Goal: Task Accomplishment & Management: Complete application form

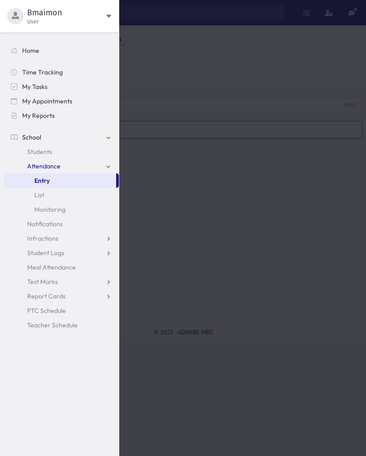
click at [79, 18] on span "Bmaimon" at bounding box center [66, 12] width 79 height 11
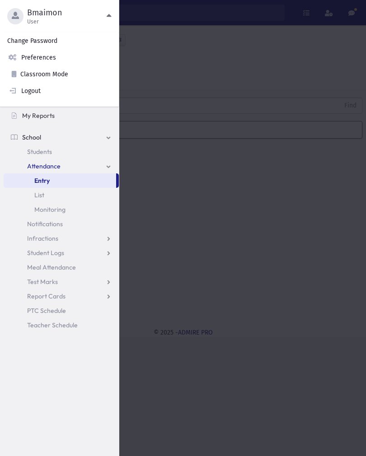
click at [45, 94] on link "Logout" at bounding box center [59, 91] width 119 height 17
click at [54, 91] on link "Logout" at bounding box center [59, 91] width 119 height 17
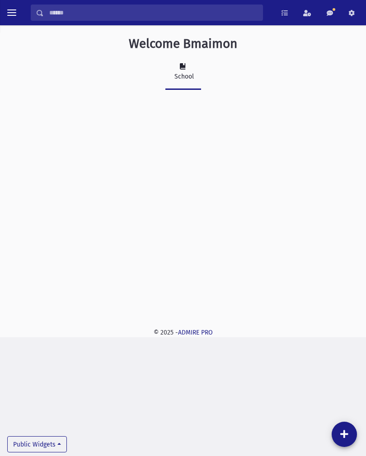
click at [19, 10] on button "toggle menu" at bounding box center [12, 13] width 16 height 16
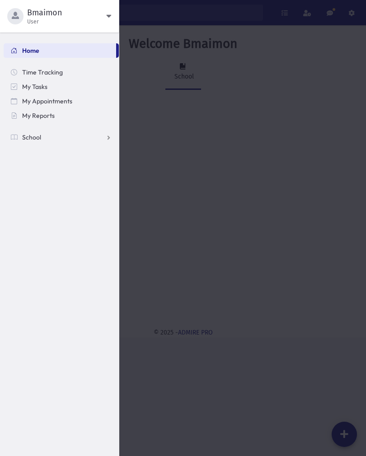
click at [42, 138] on link "School" at bounding box center [61, 137] width 115 height 14
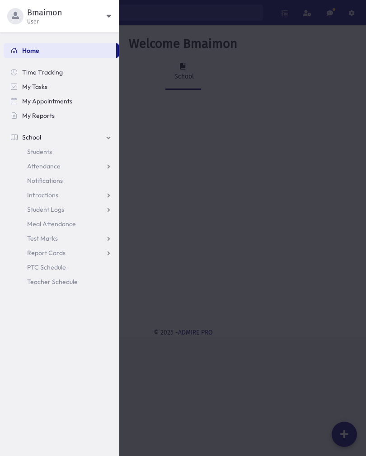
click at [62, 172] on link "Attendance" at bounding box center [61, 166] width 115 height 14
click at [58, 181] on link "Entry" at bounding box center [61, 180] width 115 height 14
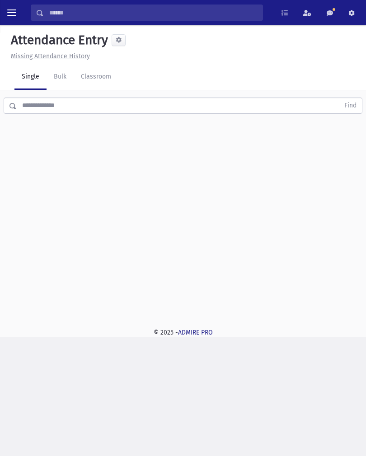
click at [291, 107] on input "text" at bounding box center [178, 106] width 322 height 16
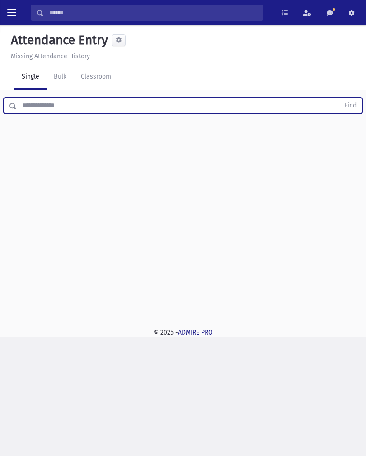
click at [6, 10] on button "toggle menu" at bounding box center [12, 13] width 16 height 16
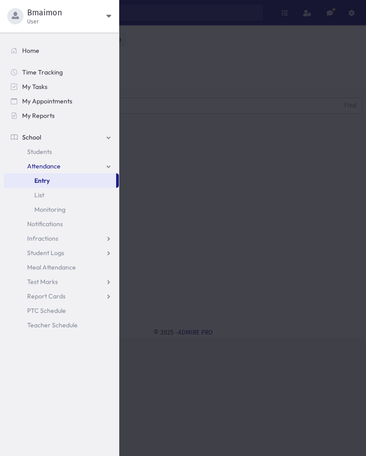
click at [43, 166] on span "Attendance" at bounding box center [43, 166] width 33 height 8
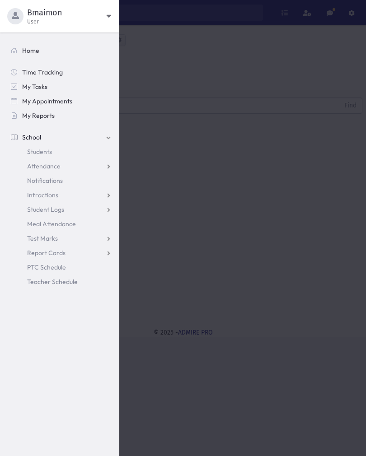
click at [40, 163] on span "Attendance" at bounding box center [43, 166] width 33 height 8
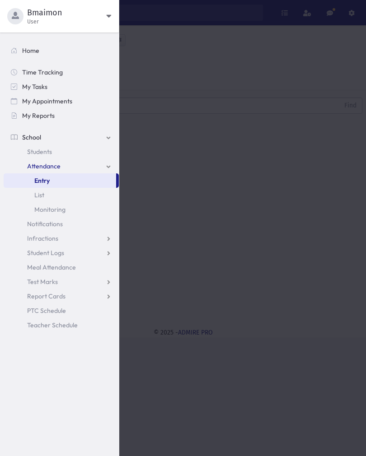
click at [42, 183] on span "Entry" at bounding box center [41, 181] width 15 height 8
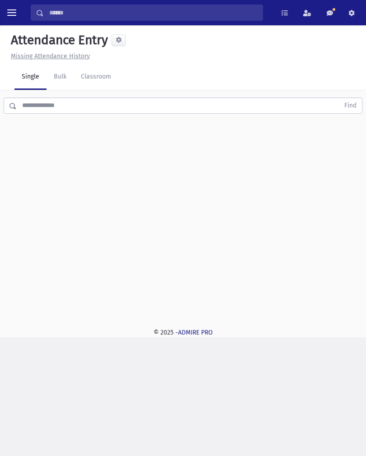
click at [65, 81] on link "Bulk" at bounding box center [60, 77] width 27 height 25
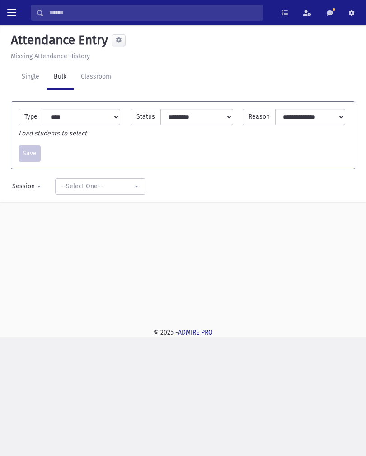
click at [102, 78] on link "Classroom" at bounding box center [96, 77] width 45 height 25
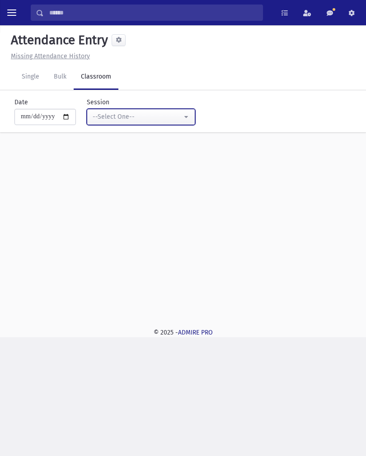
click at [93, 116] on div "--Select One--" at bounding box center [137, 116] width 89 height 9
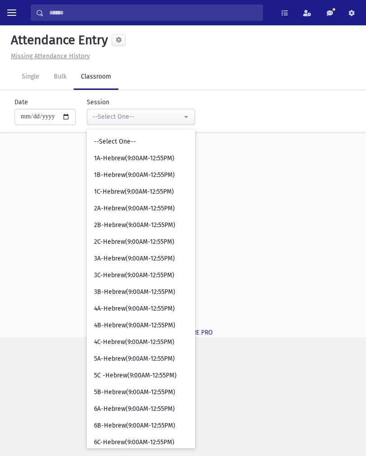
click at [305, 218] on div "**********" at bounding box center [183, 171] width 366 height 292
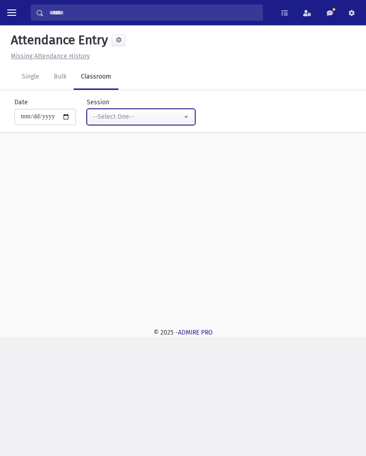
click at [146, 117] on div "--Select One--" at bounding box center [137, 116] width 89 height 9
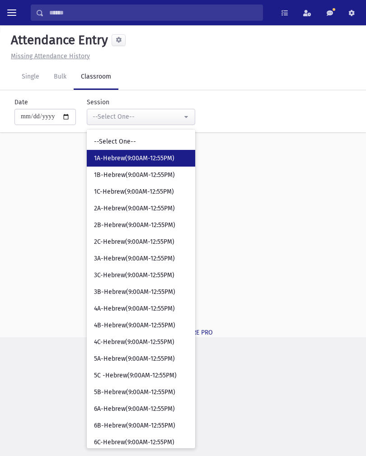
click at [144, 160] on span "1A-Hebrew(9:00AM-12:55PM)" at bounding box center [134, 158] width 80 height 9
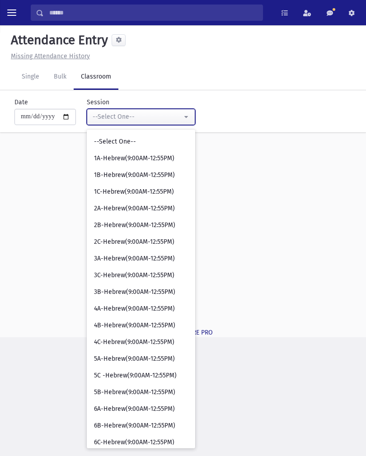
select select "****"
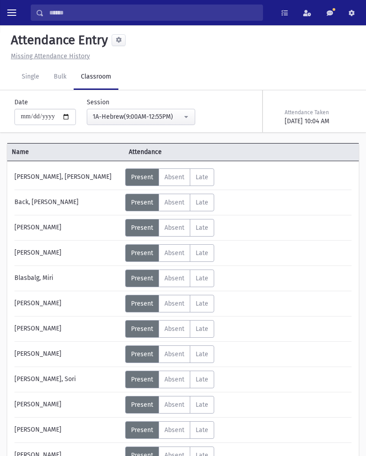
click at [15, 20] on button "toggle menu" at bounding box center [12, 13] width 16 height 16
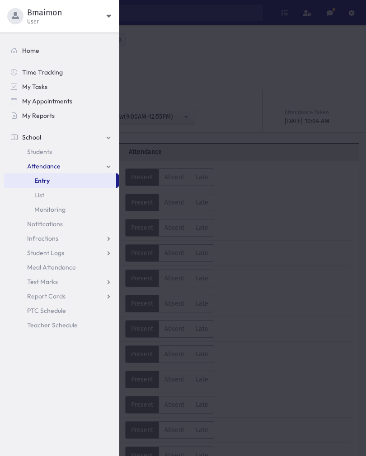
click at [50, 168] on span "Attendance" at bounding box center [43, 166] width 33 height 8
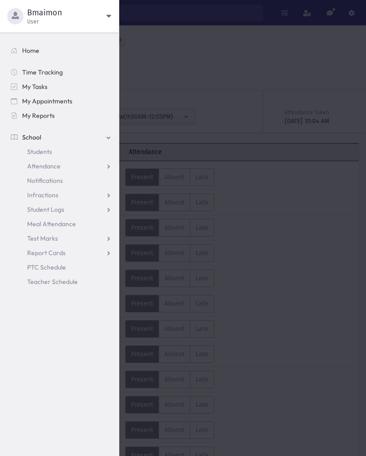
click at [64, 163] on link "Attendance" at bounding box center [61, 166] width 115 height 14
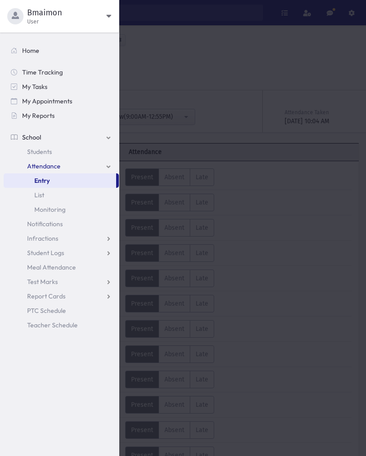
click at [48, 182] on span "Entry" at bounding box center [41, 181] width 15 height 8
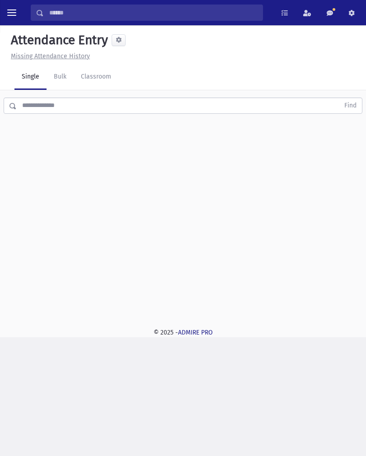
click at [83, 86] on link "Classroom" at bounding box center [96, 77] width 45 height 25
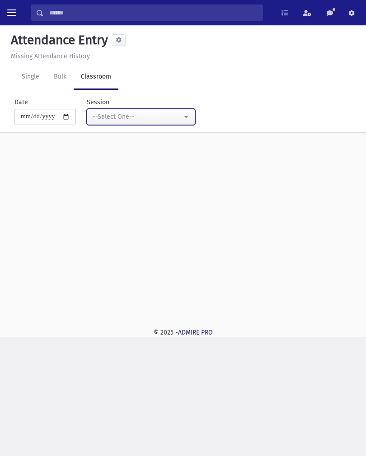
click at [137, 120] on div "--Select One--" at bounding box center [137, 116] width 89 height 9
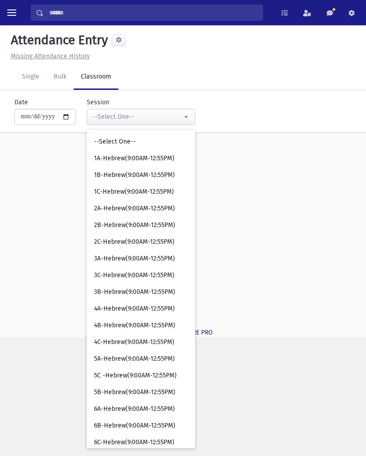
click at [117, 79] on link "Classroom" at bounding box center [96, 77] width 45 height 25
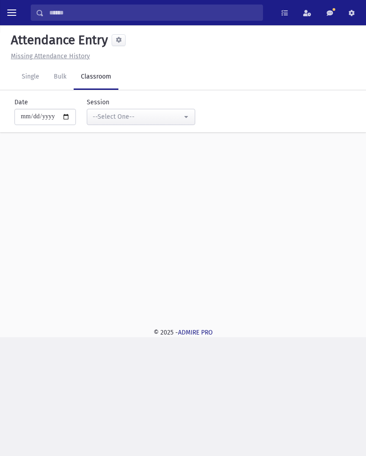
click at [92, 76] on link "Classroom" at bounding box center [96, 77] width 45 height 25
click at [14, 13] on span "toggle menu" at bounding box center [11, 12] width 9 height 9
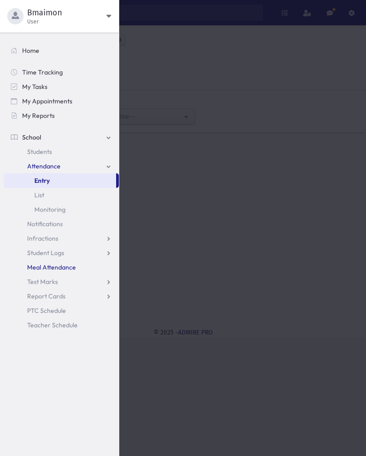
click at [70, 274] on link "Meal Attendance" at bounding box center [61, 267] width 115 height 14
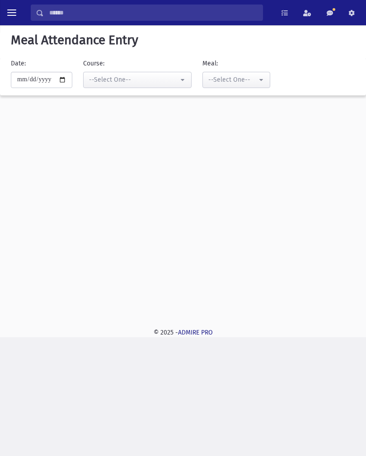
click at [19, 12] on button "toggle menu" at bounding box center [12, 13] width 16 height 16
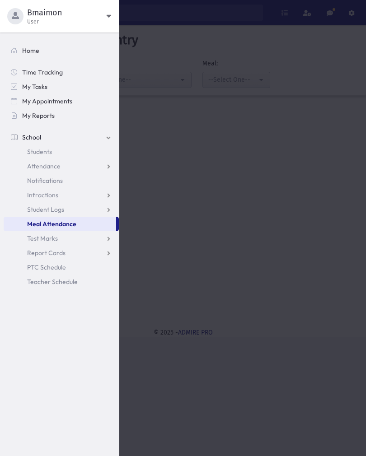
click at [74, 224] on span "Meal Attendance" at bounding box center [51, 224] width 49 height 8
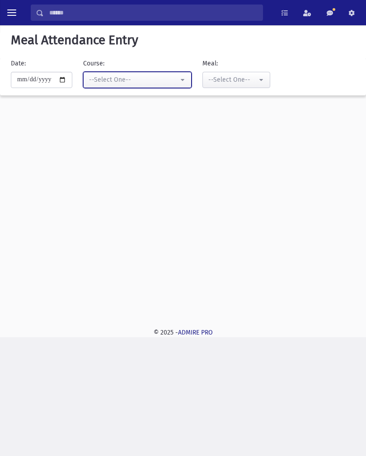
click at [152, 79] on div "--Select One--" at bounding box center [133, 79] width 89 height 9
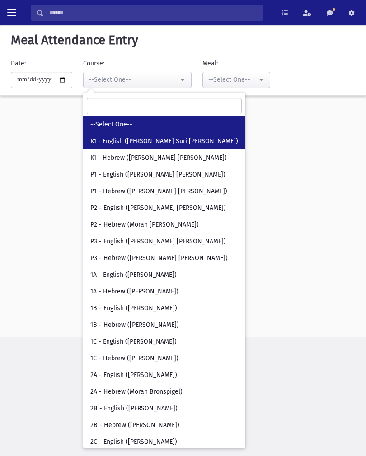
click at [160, 140] on span "K1 - English ([PERSON_NAME] Suri [PERSON_NAME])" at bounding box center [164, 141] width 148 height 9
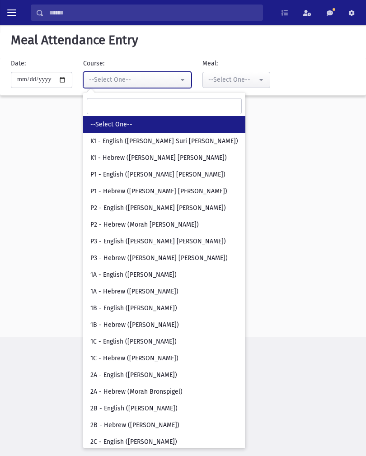
select select "***"
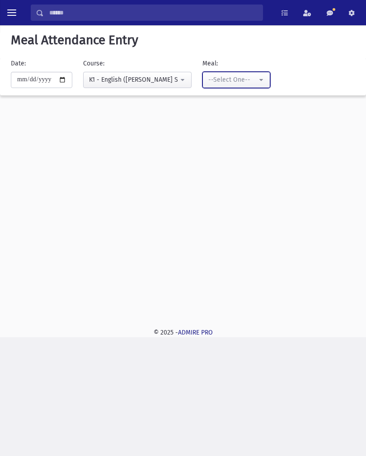
click at [233, 82] on div "--Select One--" at bounding box center [232, 79] width 49 height 9
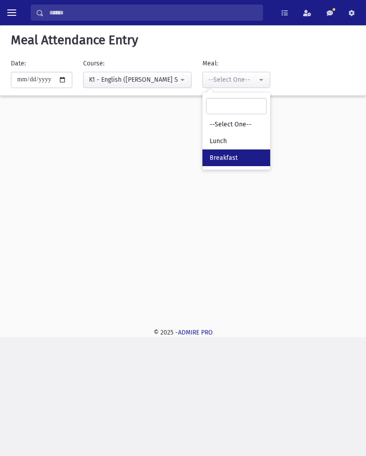
click at [225, 156] on link "Breakfast" at bounding box center [236, 157] width 68 height 17
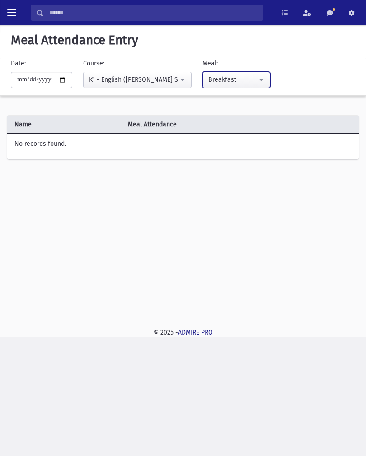
click at [242, 78] on button "Breakfast" at bounding box center [236, 80] width 68 height 16
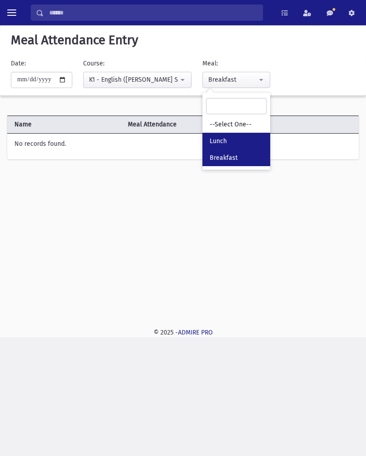
click at [234, 140] on link "Lunch" at bounding box center [236, 141] width 68 height 17
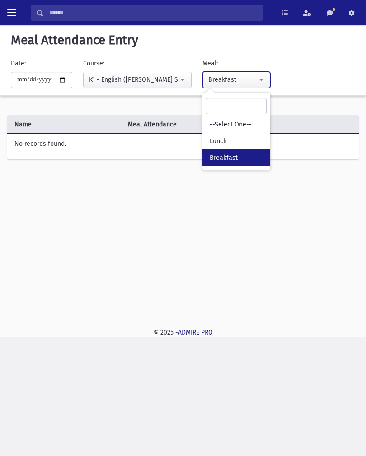
select select "*"
